Goal: Task Accomplishment & Management: Use online tool/utility

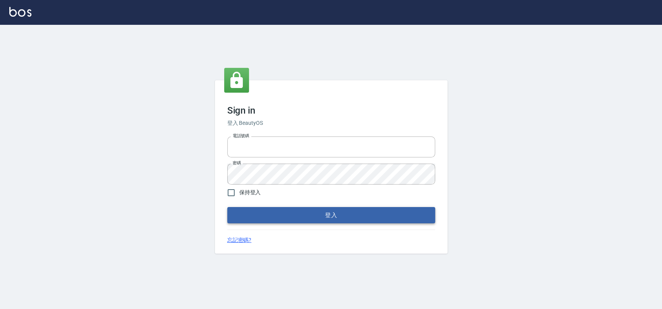
type input "033323173"
click at [322, 213] on button "登入" at bounding box center [331, 215] width 208 height 16
